Goal: Task Accomplishment & Management: Manage account settings

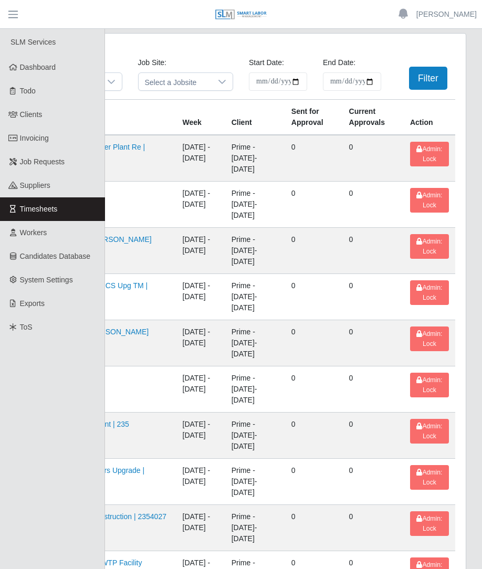
click at [20, 11] on button "button" at bounding box center [13, 14] width 26 height 17
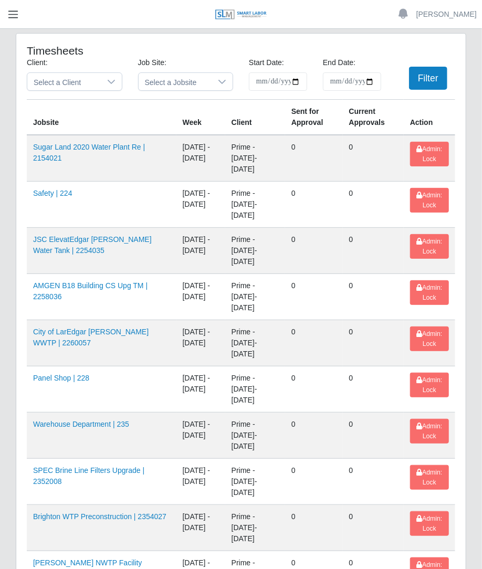
click at [11, 10] on span "button" at bounding box center [13, 14] width 14 height 12
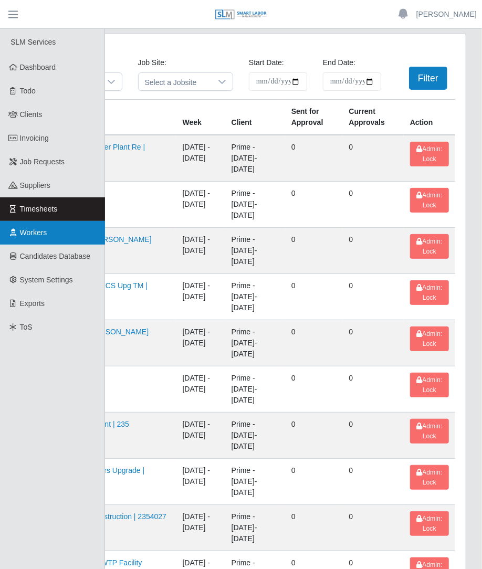
click at [34, 232] on span "Workers" at bounding box center [33, 232] width 27 height 8
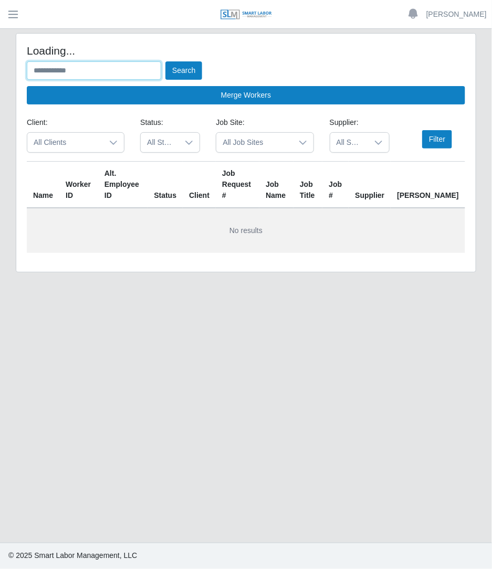
click at [144, 75] on input "text" at bounding box center [94, 70] width 134 height 18
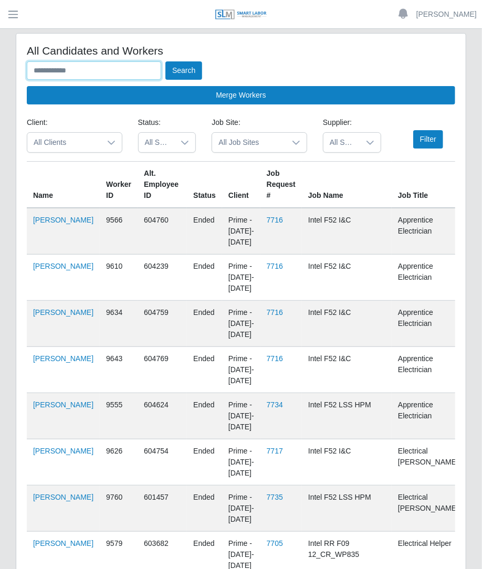
click at [119, 72] on input "text" at bounding box center [94, 70] width 134 height 18
click at [165, 61] on button "Search" at bounding box center [183, 70] width 37 height 18
click at [191, 67] on button "Search" at bounding box center [183, 70] width 37 height 18
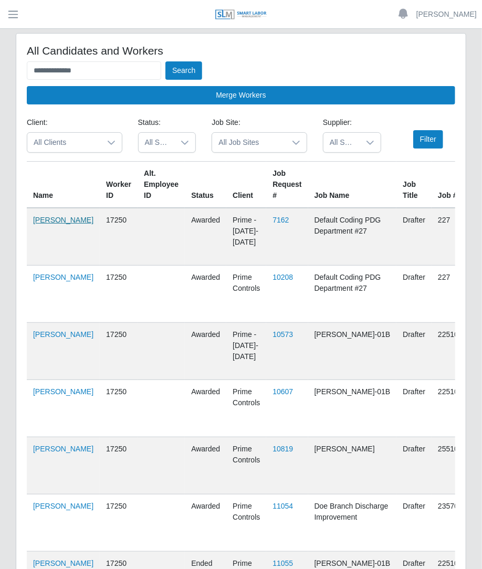
click at [50, 224] on link "[PERSON_NAME]" at bounding box center [63, 220] width 60 height 8
drag, startPoint x: 136, startPoint y: 75, endPoint x: -80, endPoint y: 83, distance: 216.3
click at [0, 83] on html "**********" at bounding box center [241, 284] width 482 height 569
type input "*"
type input "********"
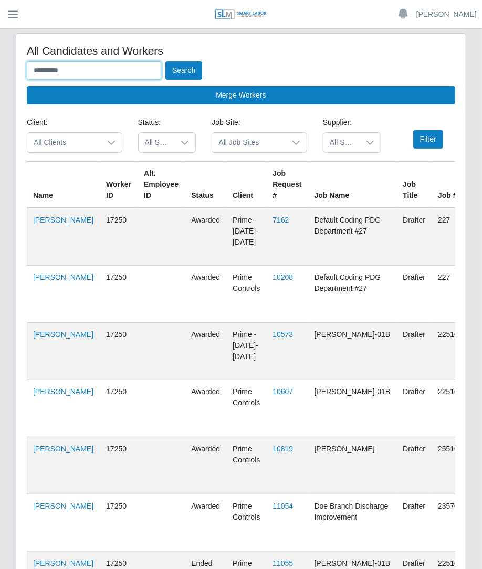
click at [165, 61] on button "Search" at bounding box center [183, 70] width 37 height 18
click at [178, 62] on button "Search" at bounding box center [183, 70] width 37 height 18
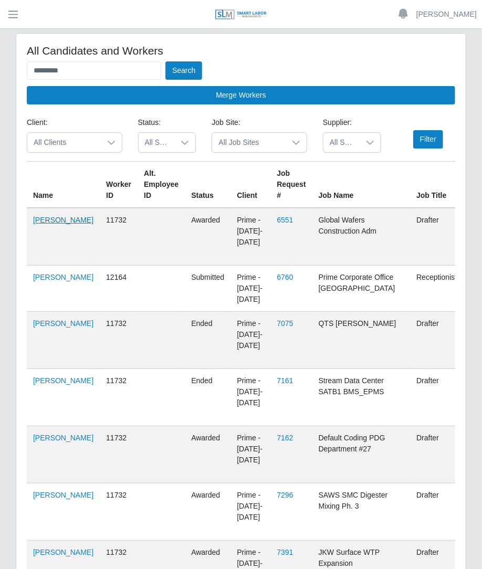
click at [42, 221] on link "Samantha Mclaughlin" at bounding box center [63, 220] width 60 height 8
click at [74, 64] on input "********" at bounding box center [94, 70] width 134 height 18
click at [13, 17] on span "button" at bounding box center [13, 14] width 14 height 12
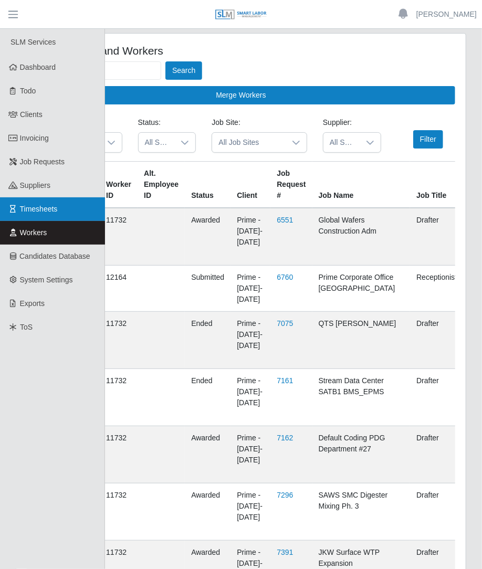
click at [41, 211] on span "Timesheets" at bounding box center [39, 209] width 38 height 8
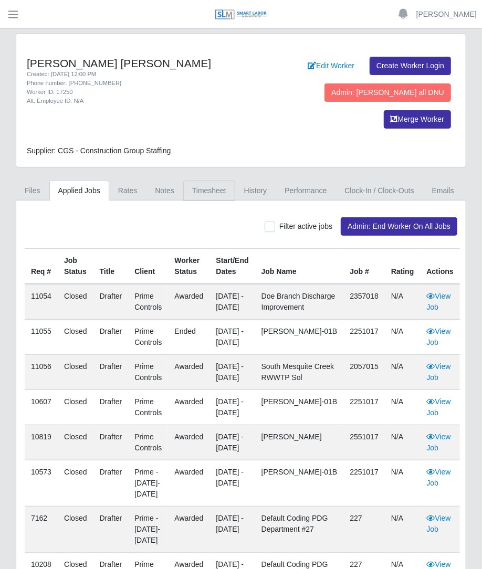
click at [207, 180] on link "Timesheet" at bounding box center [209, 190] width 52 height 20
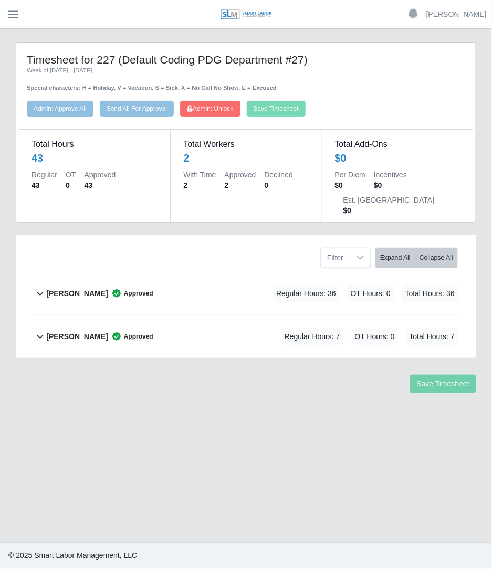
click at [168, 272] on div "[PERSON_NAME] Approved Regular Hours: 36 OT Hours: 0 Total Hours: 36" at bounding box center [251, 293] width 411 height 42
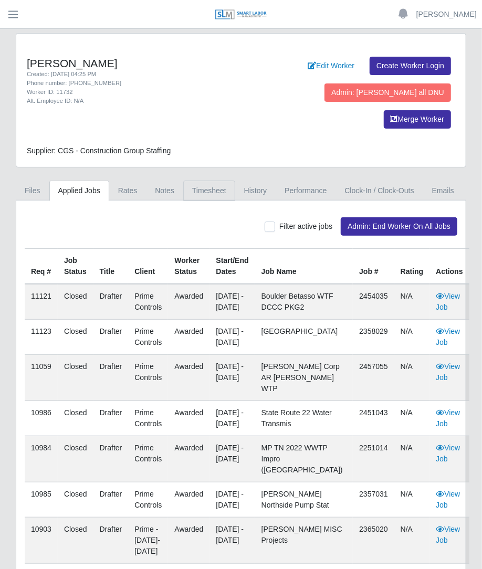
click at [192, 180] on link "Timesheet" at bounding box center [209, 190] width 52 height 20
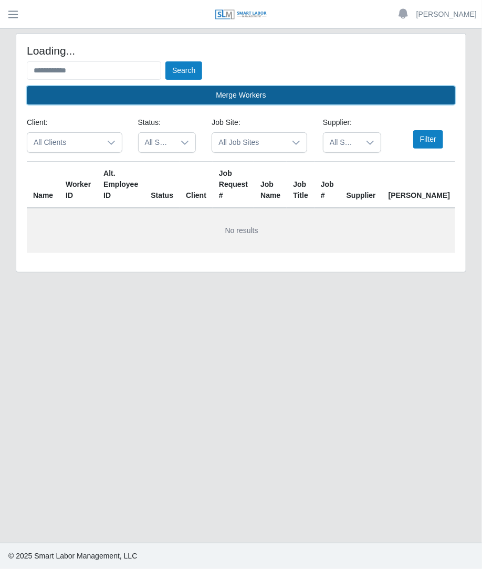
click at [101, 88] on button "Merge Workers" at bounding box center [241, 95] width 428 height 18
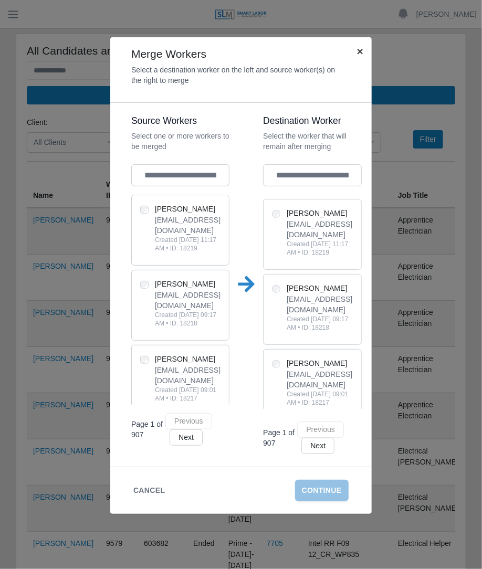
click at [354, 55] on button "×" at bounding box center [359, 51] width 23 height 28
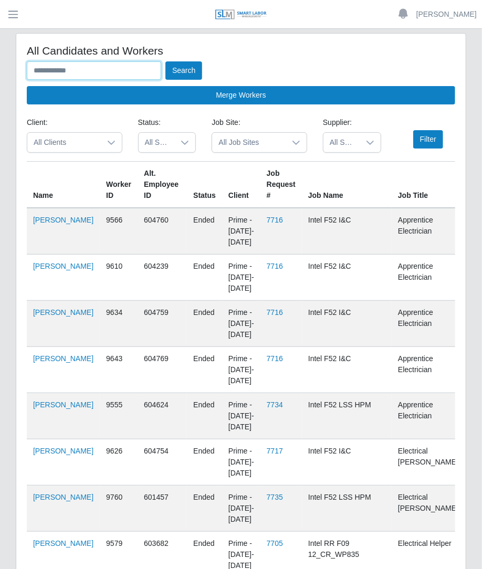
click at [140, 67] on input "text" at bounding box center [94, 70] width 134 height 18
type input "******"
click at [165, 61] on button "Search" at bounding box center [183, 70] width 37 height 18
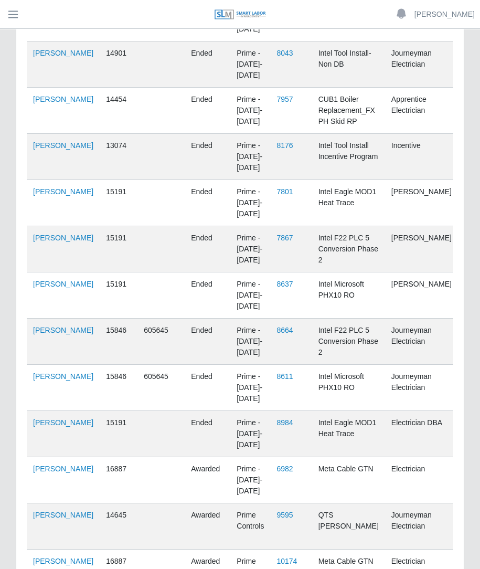
scroll to position [1119, 0]
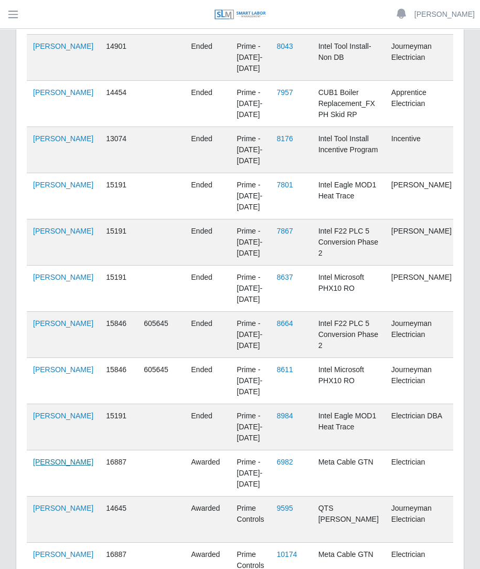
click at [44, 466] on link "[PERSON_NAME]" at bounding box center [63, 461] width 60 height 8
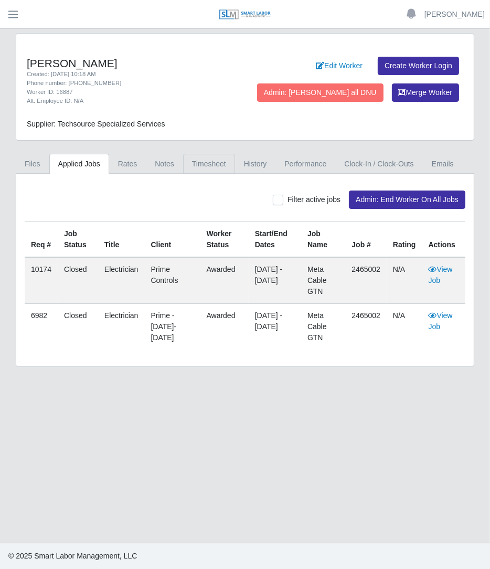
click at [189, 171] on link "Timesheet" at bounding box center [209, 164] width 52 height 20
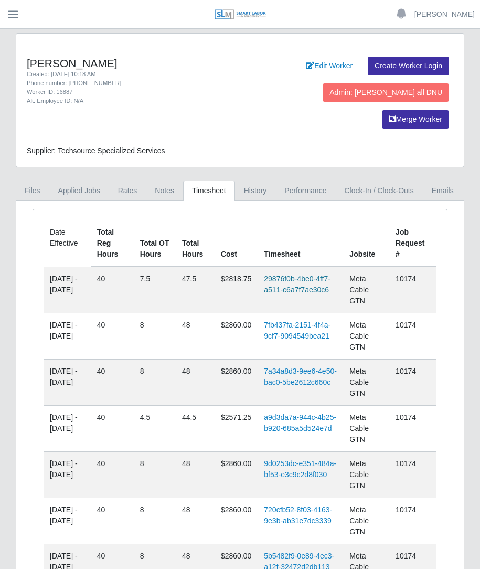
click at [306, 274] on link "29876f0b-4be0-4ff7-a511-c6a7f7ae30c6" at bounding box center [297, 283] width 67 height 19
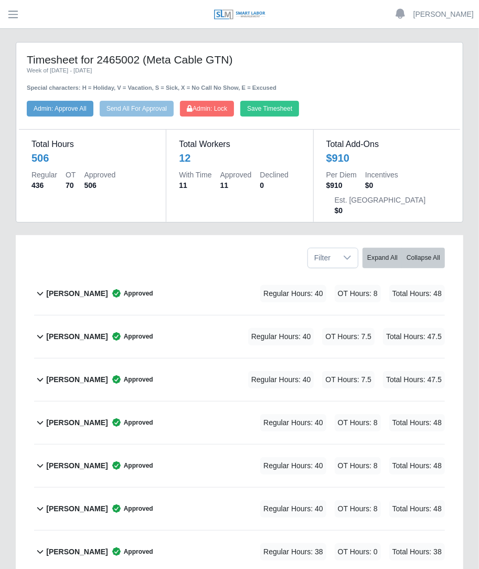
click at [217, 315] on div "[PERSON_NAME] Approved Regular Hours: 40 OT Hours: 7.5 Total Hours: 47.5" at bounding box center [245, 336] width 399 height 42
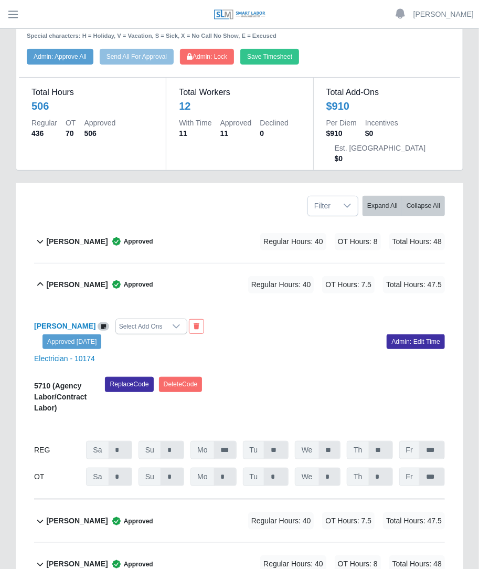
scroll to position [55, 0]
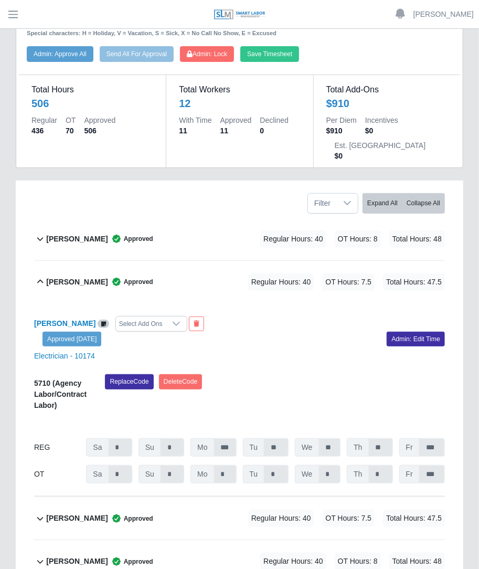
click at [166, 218] on div "[PERSON_NAME] Approved Regular Hours: 40 OT Hours: 8 Total Hours: 48" at bounding box center [245, 239] width 399 height 42
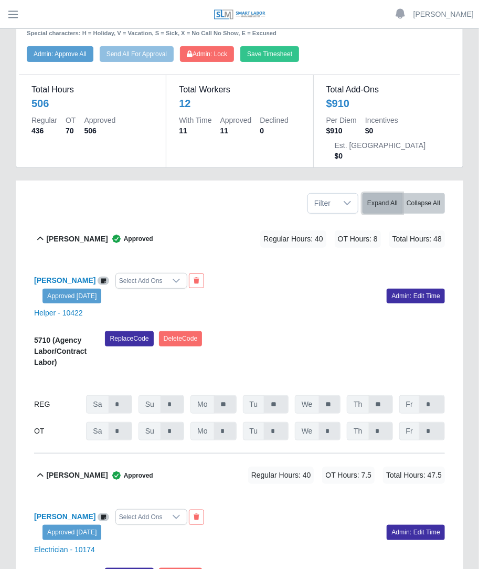
click at [383, 193] on button "Expand All" at bounding box center [382, 203] width 40 height 20
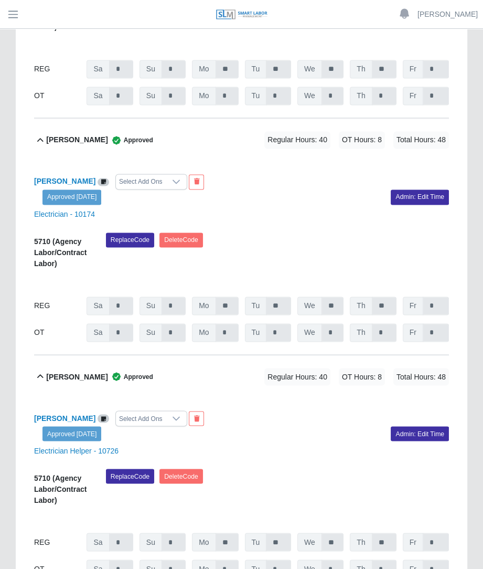
scroll to position [0, 0]
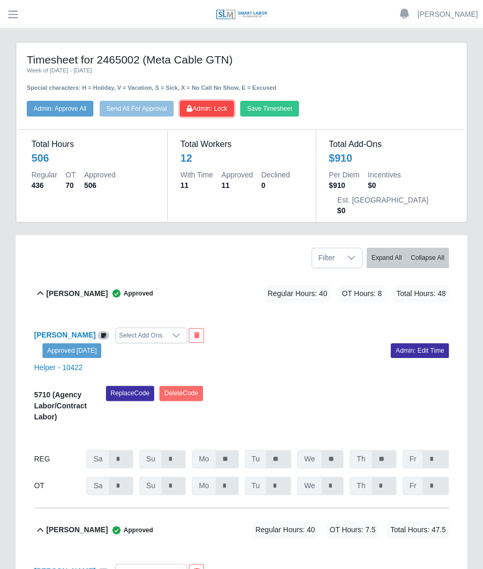
click at [191, 109] on button "Admin: Lock" at bounding box center [207, 109] width 54 height 16
